Goal: Information Seeking & Learning: Learn about a topic

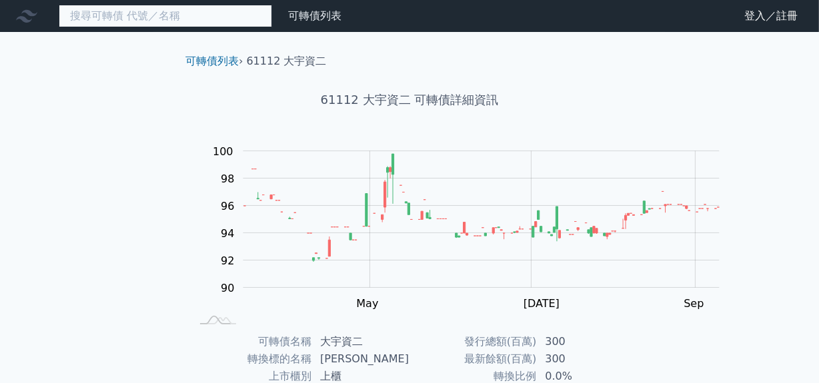
click at [135, 19] on input at bounding box center [165, 16] width 213 height 23
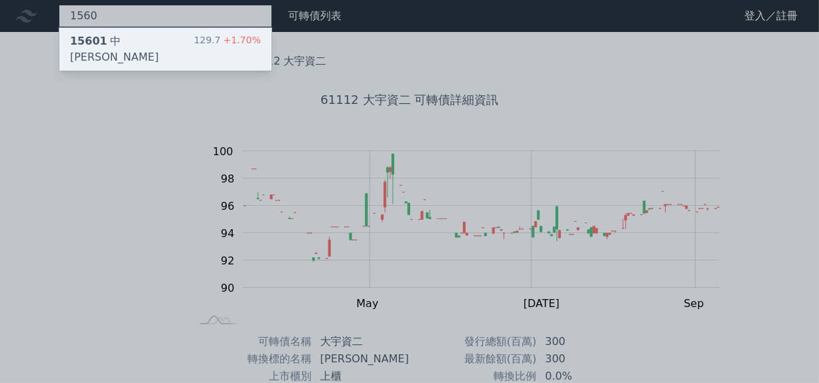
type input "1560"
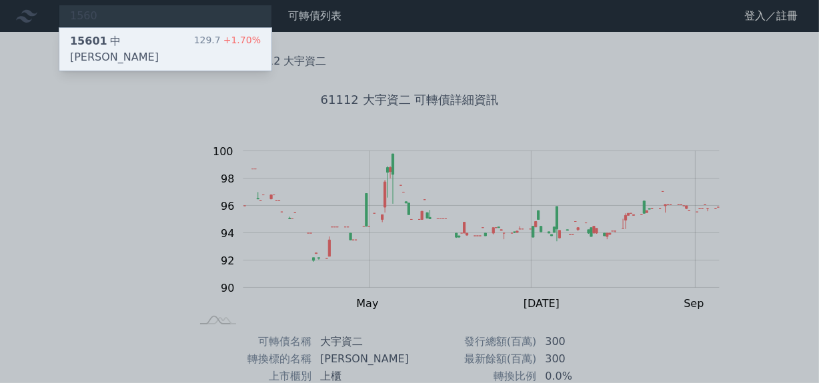
click at [148, 49] on div "15601 中[PERSON_NAME]" at bounding box center [132, 49] width 124 height 32
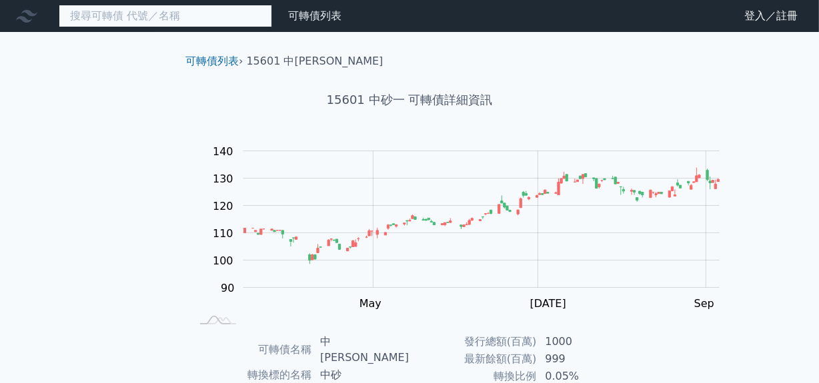
click at [162, 19] on input at bounding box center [165, 16] width 213 height 23
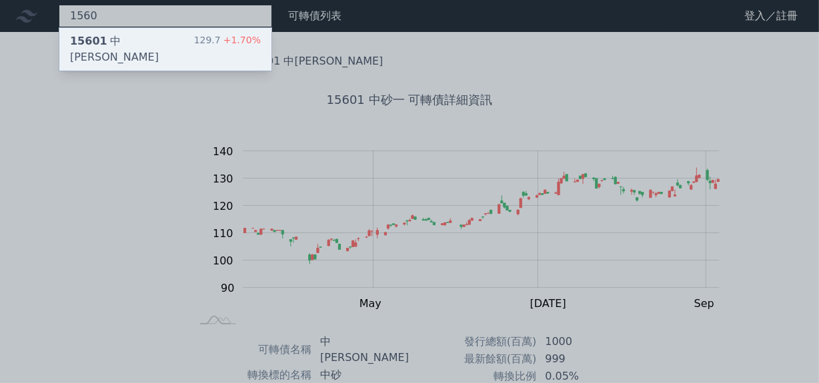
type input "1560"
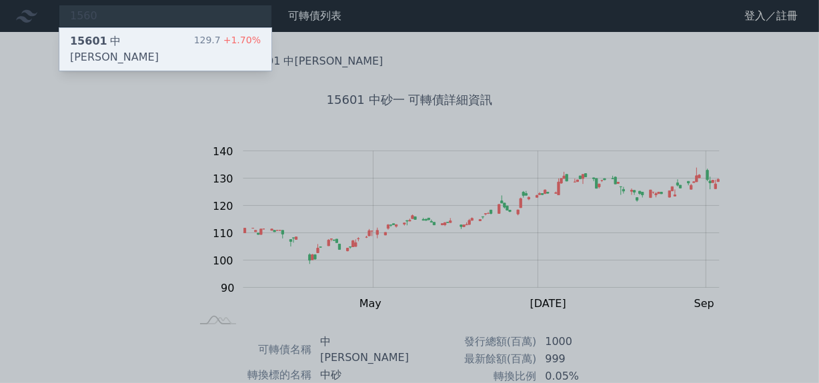
click at [167, 60] on div "15601 中[PERSON_NAME]" at bounding box center [132, 49] width 124 height 32
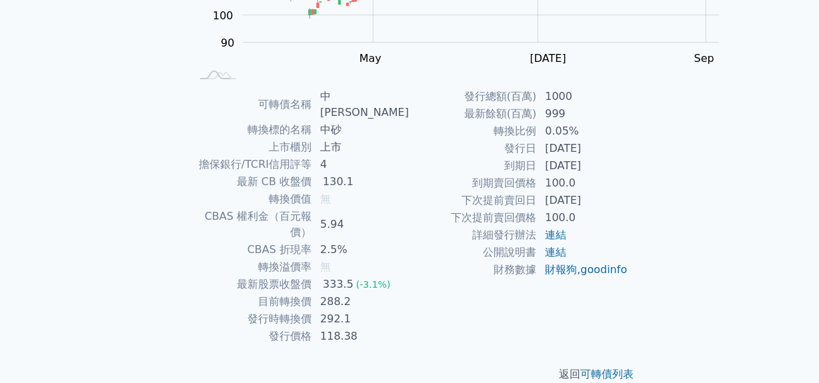
scroll to position [303, 0]
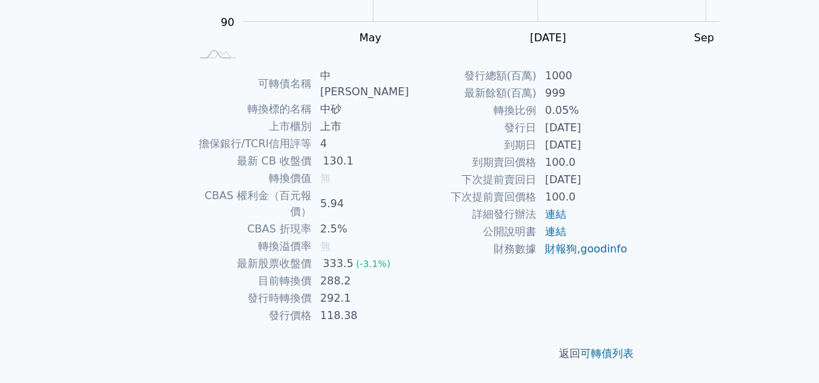
click at [316, 290] on td "288.2" at bounding box center [360, 281] width 97 height 17
click at [320, 270] on div "333.5" at bounding box center [338, 264] width 36 height 16
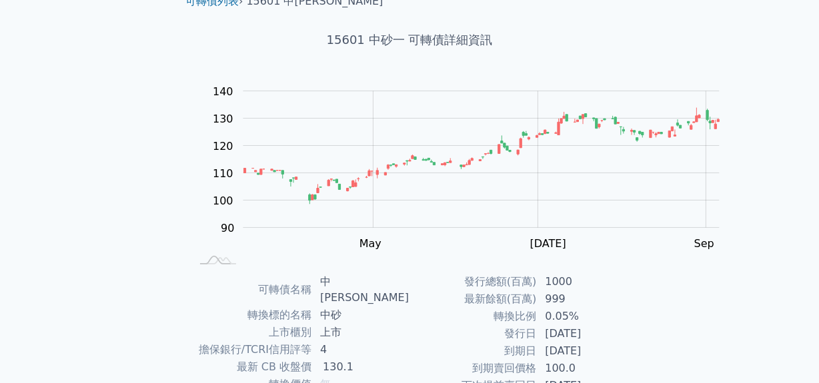
scroll to position [0, 0]
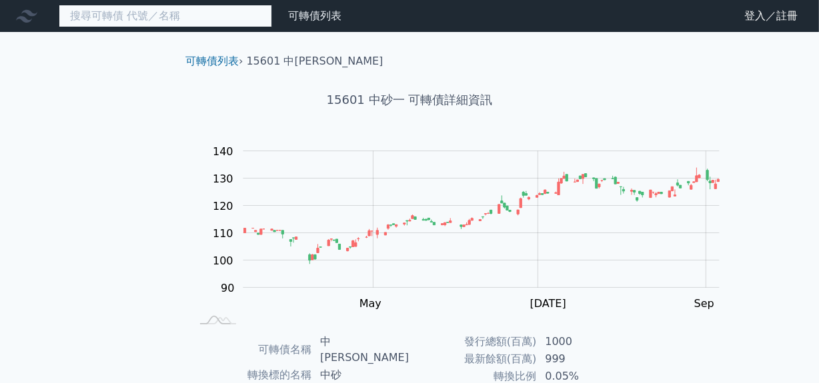
click at [148, 21] on input at bounding box center [165, 16] width 213 height 23
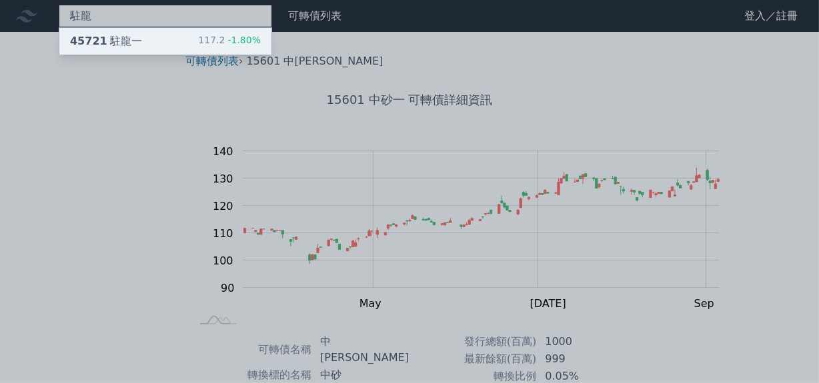
type input "駐龍龍"
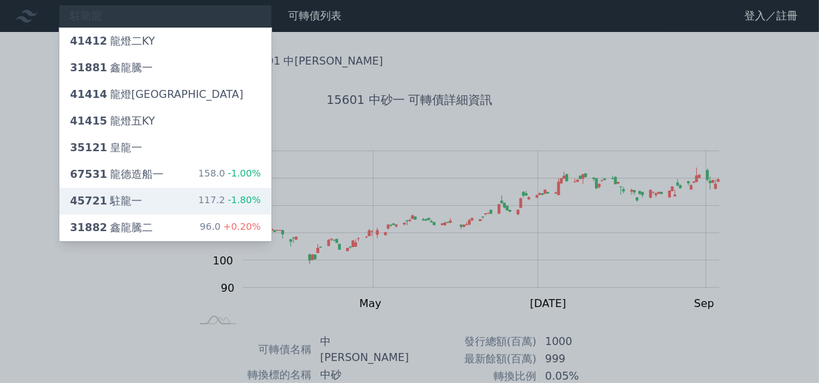
click at [199, 215] on div "45721 駐龍一 117.2 -1.80%" at bounding box center [165, 201] width 212 height 27
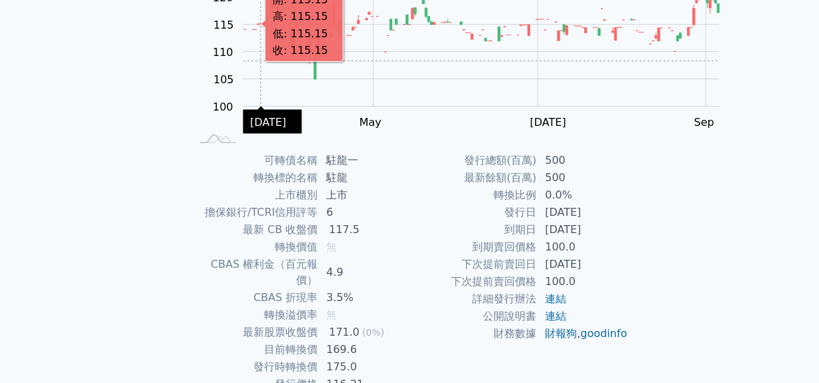
scroll to position [242, 0]
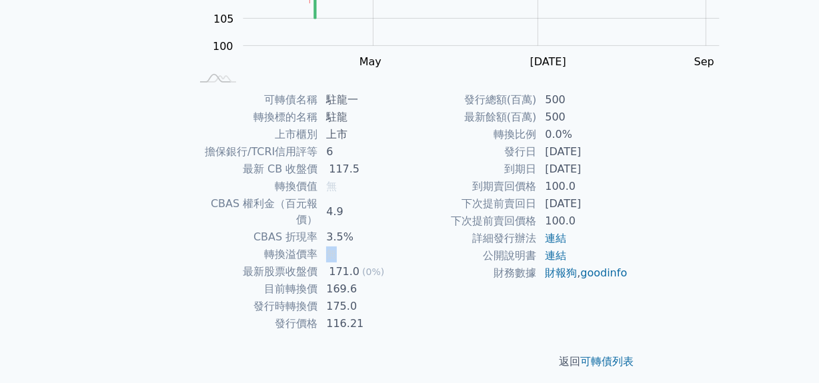
drag, startPoint x: 307, startPoint y: 306, endPoint x: 330, endPoint y: 306, distance: 22.7
click at [330, 263] on td "無" at bounding box center [363, 254] width 91 height 17
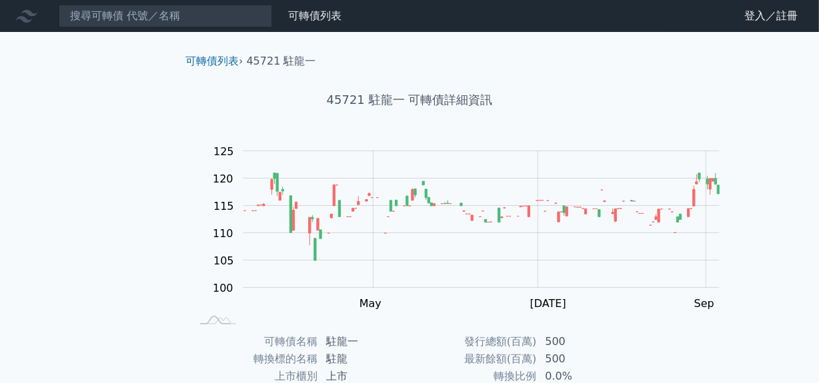
click at [35, 21] on icon at bounding box center [26, 15] width 21 height 21
click at [185, 67] on link "可轉債列表" at bounding box center [211, 61] width 53 height 13
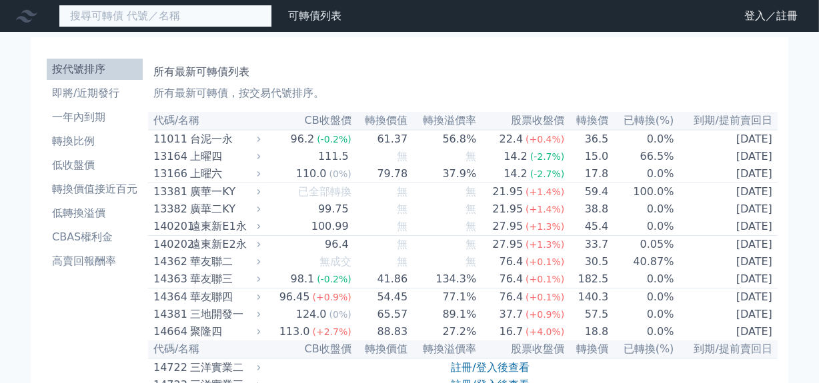
click at [227, 17] on input at bounding box center [165, 16] width 213 height 23
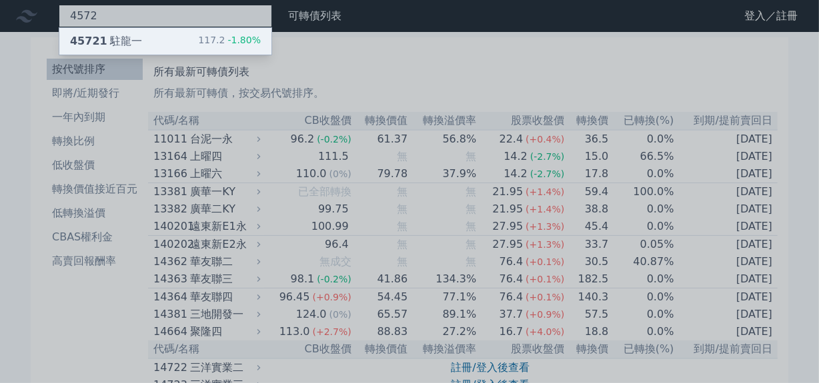
type input "4572"
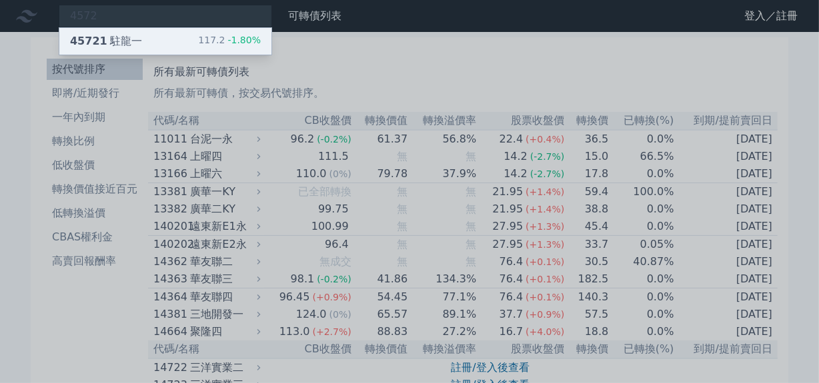
click at [223, 45] on div "45721 駐龍一 117.2 -1.80%" at bounding box center [165, 41] width 212 height 27
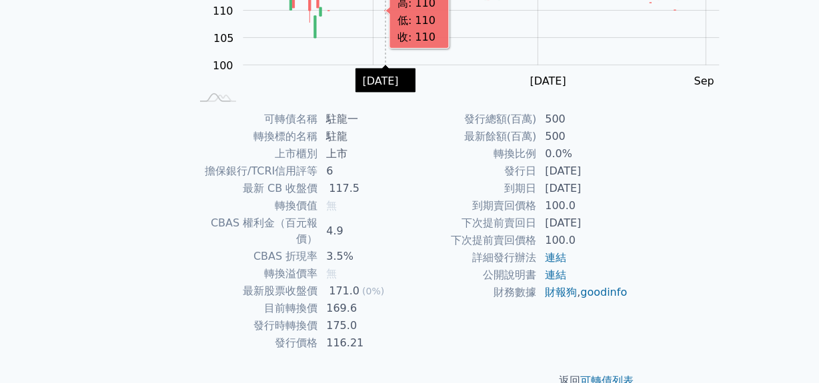
scroll to position [242, 0]
